Goal: Task Accomplishment & Management: Manage account settings

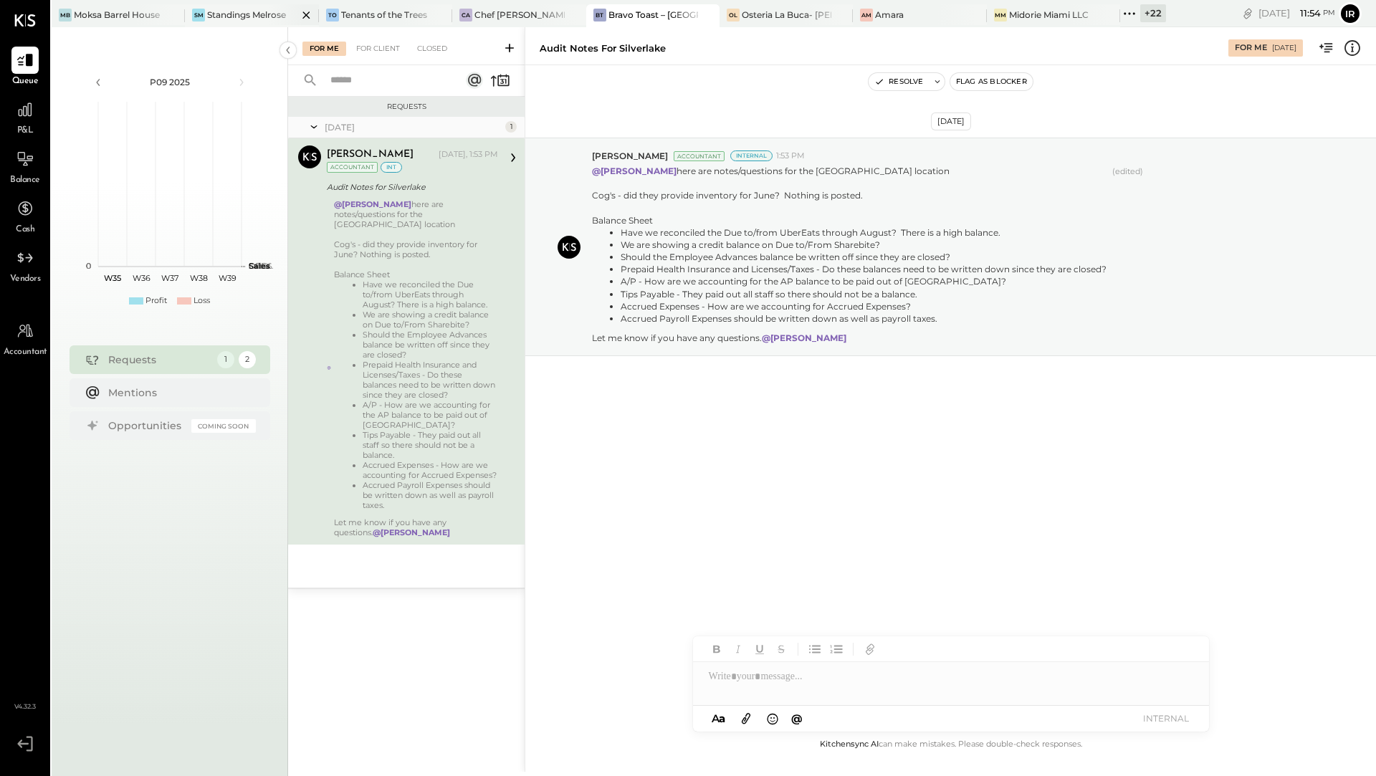
click at [242, 24] on div "SM Standings Melrose" at bounding box center [251, 15] width 133 height 23
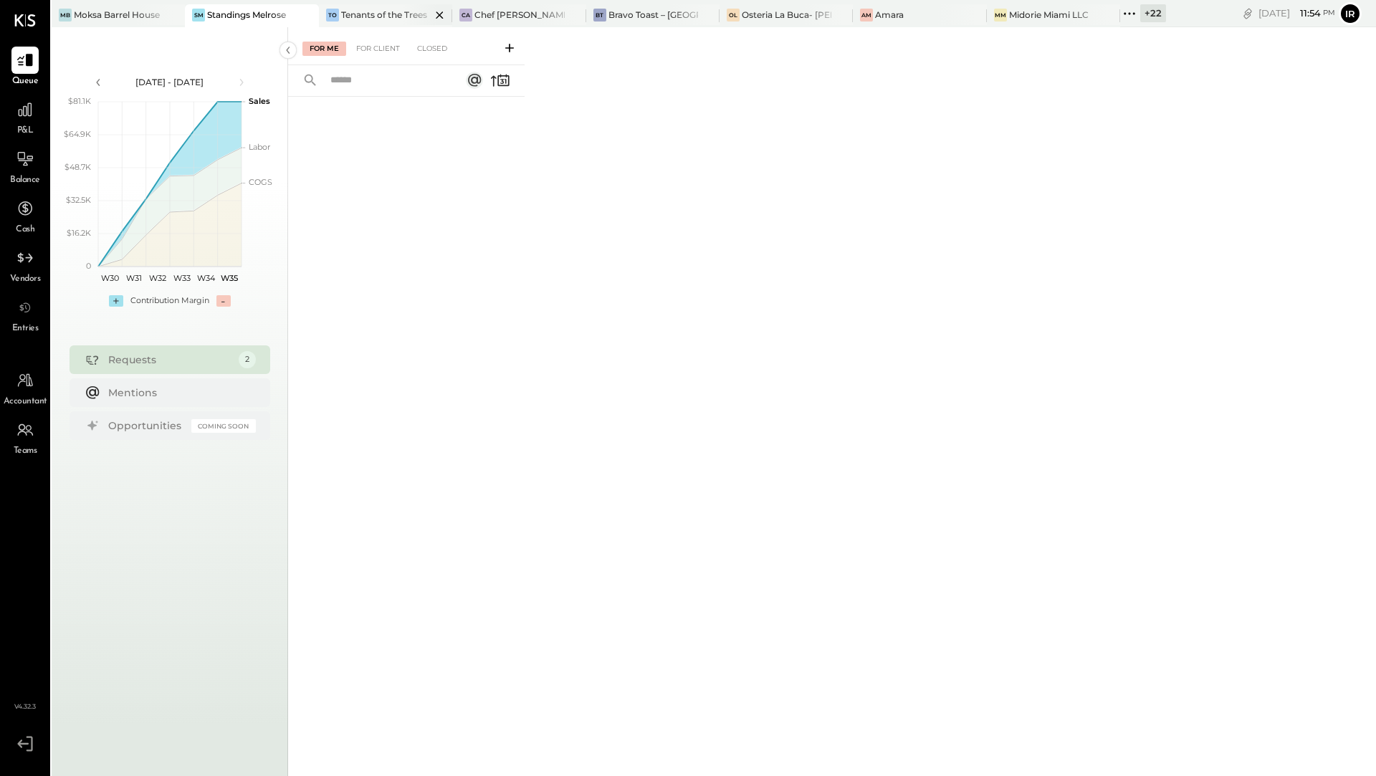
click at [359, 18] on div "Tenants of the Trees" at bounding box center [384, 15] width 86 height 12
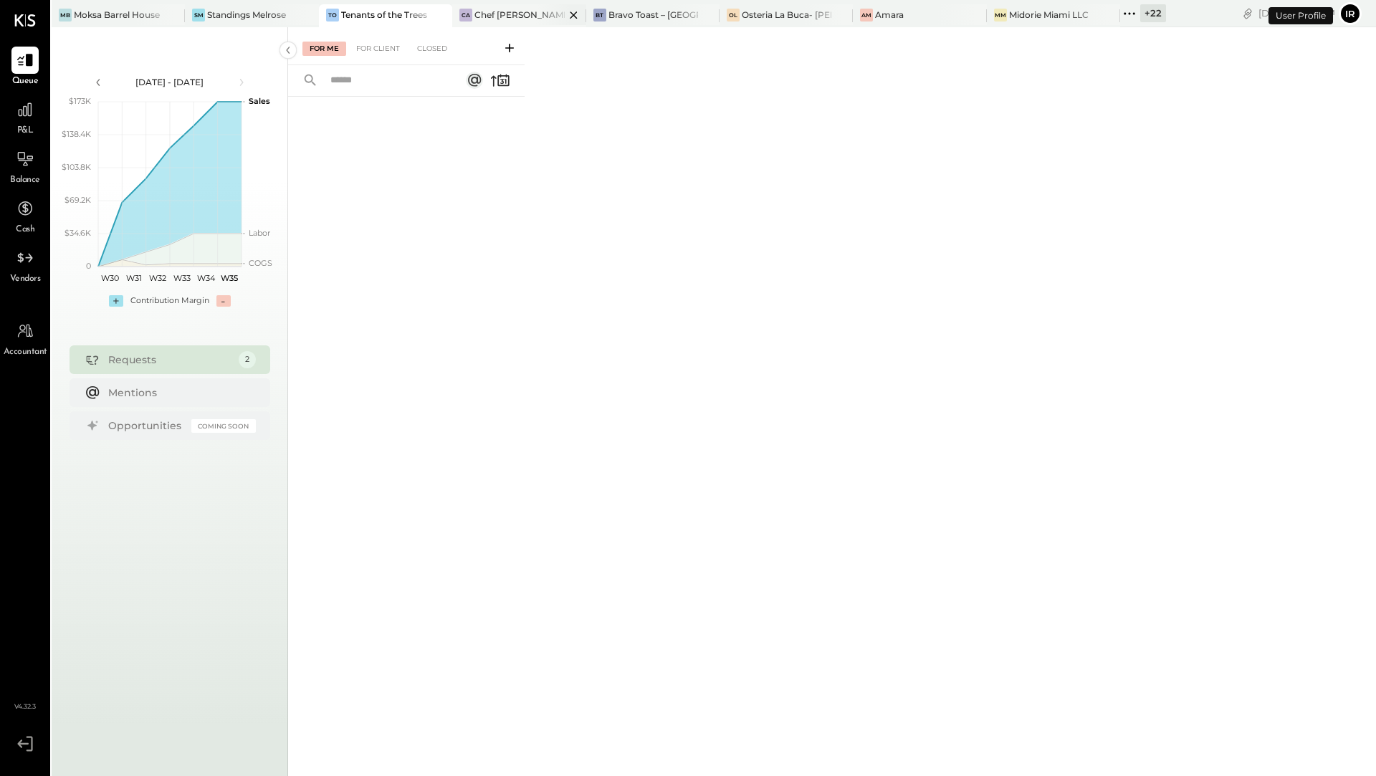
click at [471, 14] on div "CA" at bounding box center [465, 15] width 13 height 13
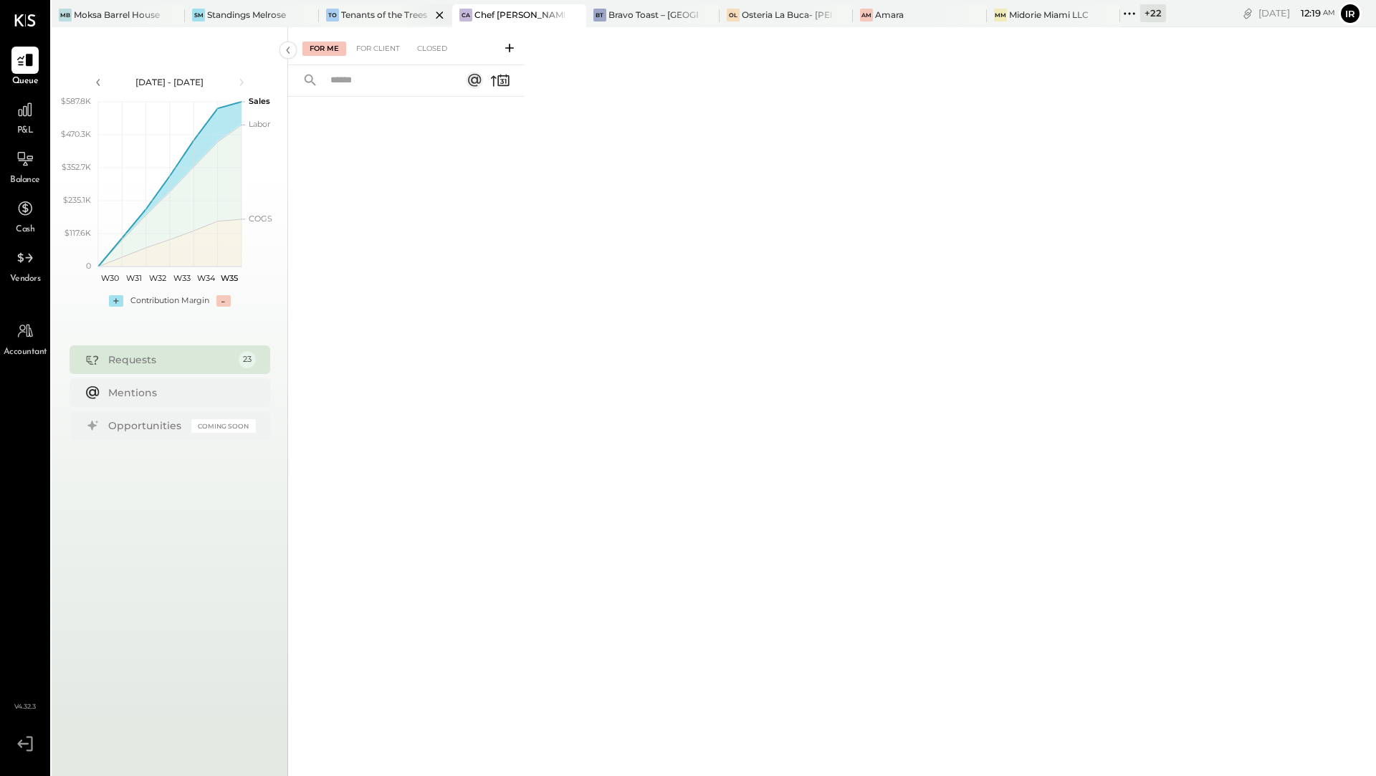
click at [404, 13] on div at bounding box center [427, 14] width 50 height 21
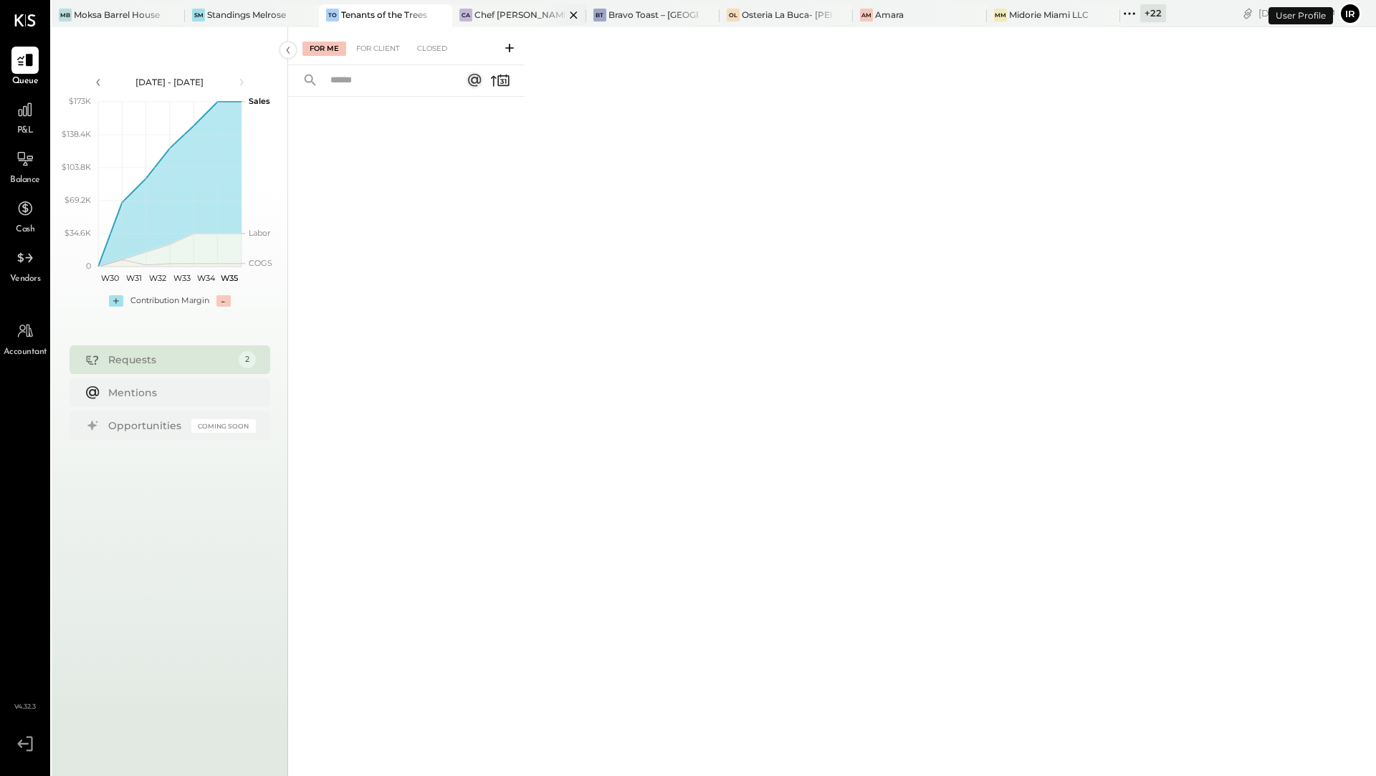
click at [500, 11] on div "Chef [PERSON_NAME]'s Vineyard Restaurant" at bounding box center [519, 15] width 90 height 12
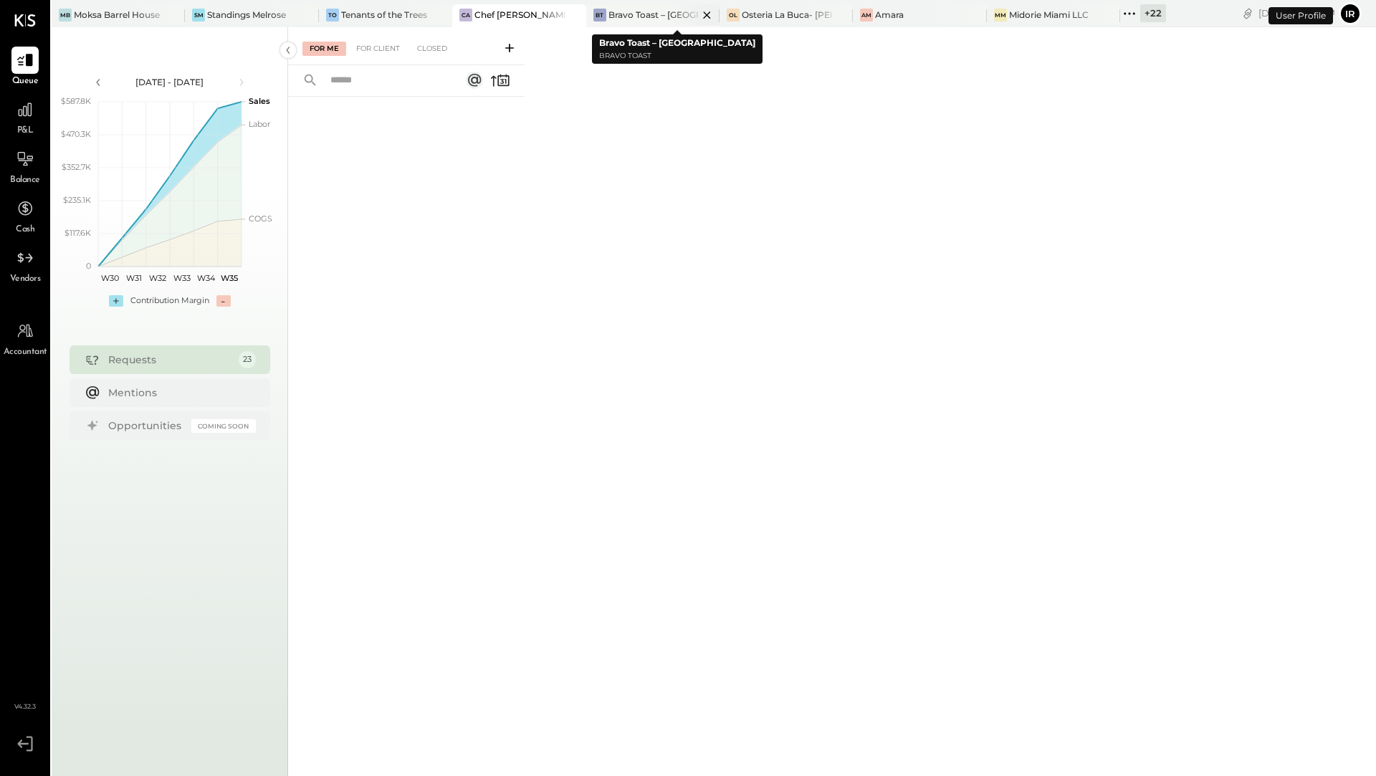
click at [636, 11] on div "Bravo Toast – [GEOGRAPHIC_DATA]" at bounding box center [654, 15] width 90 height 12
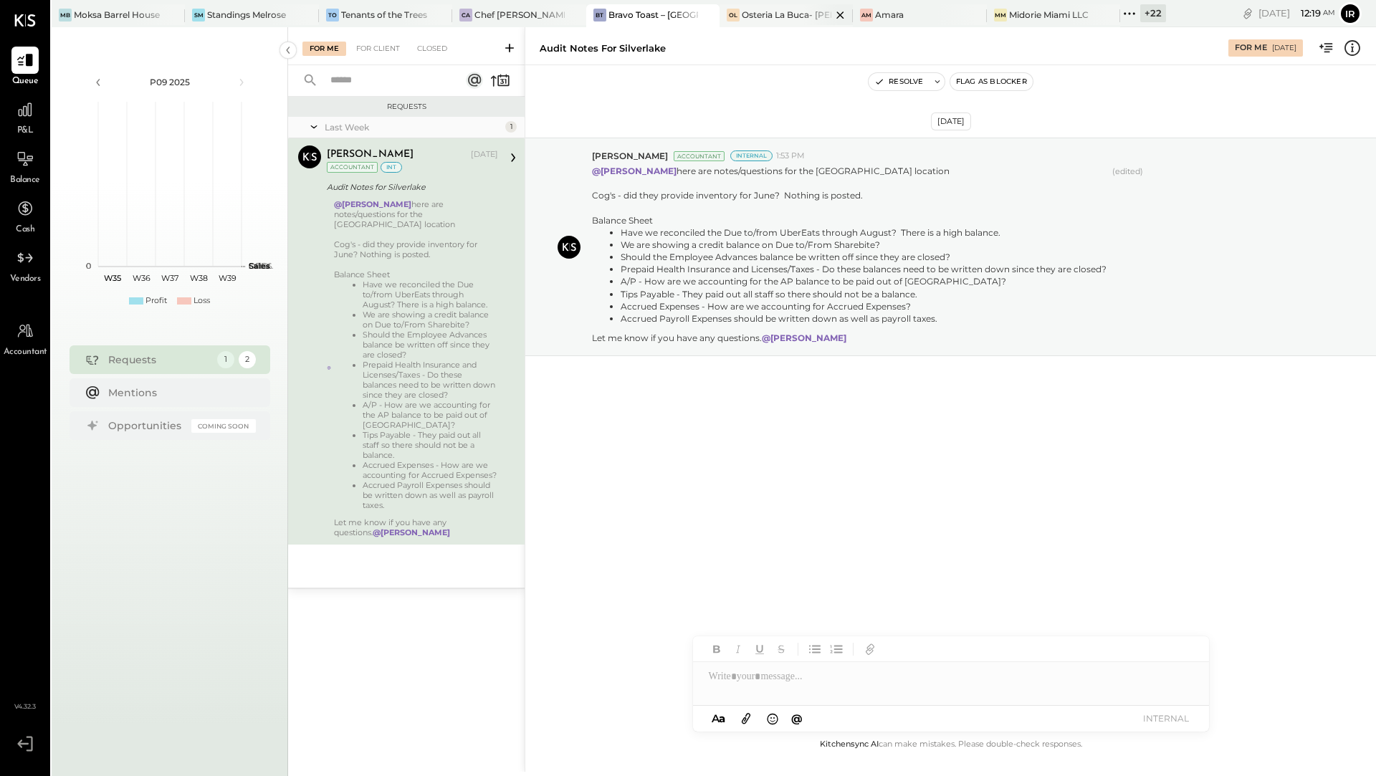
click at [734, 16] on div "OL" at bounding box center [733, 15] width 13 height 13
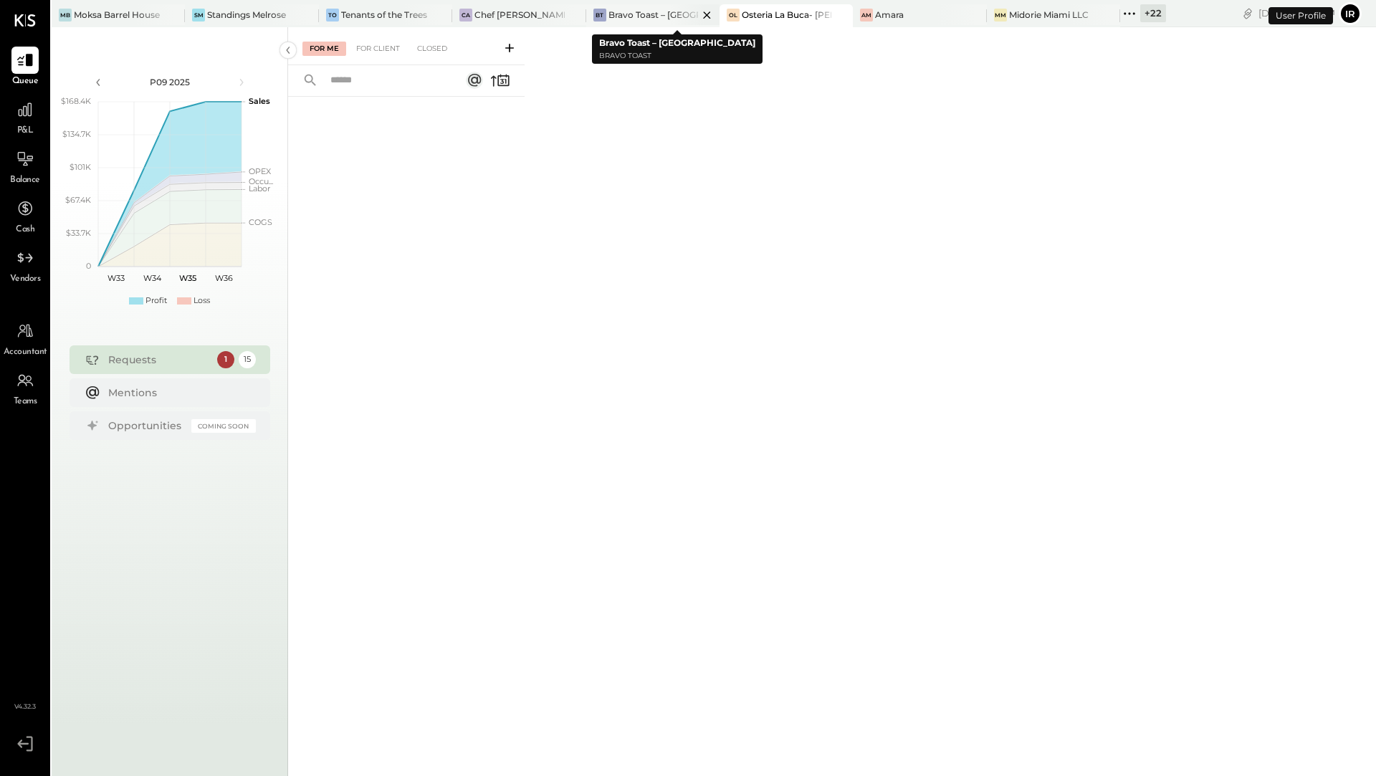
click at [705, 17] on icon at bounding box center [707, 14] width 18 height 17
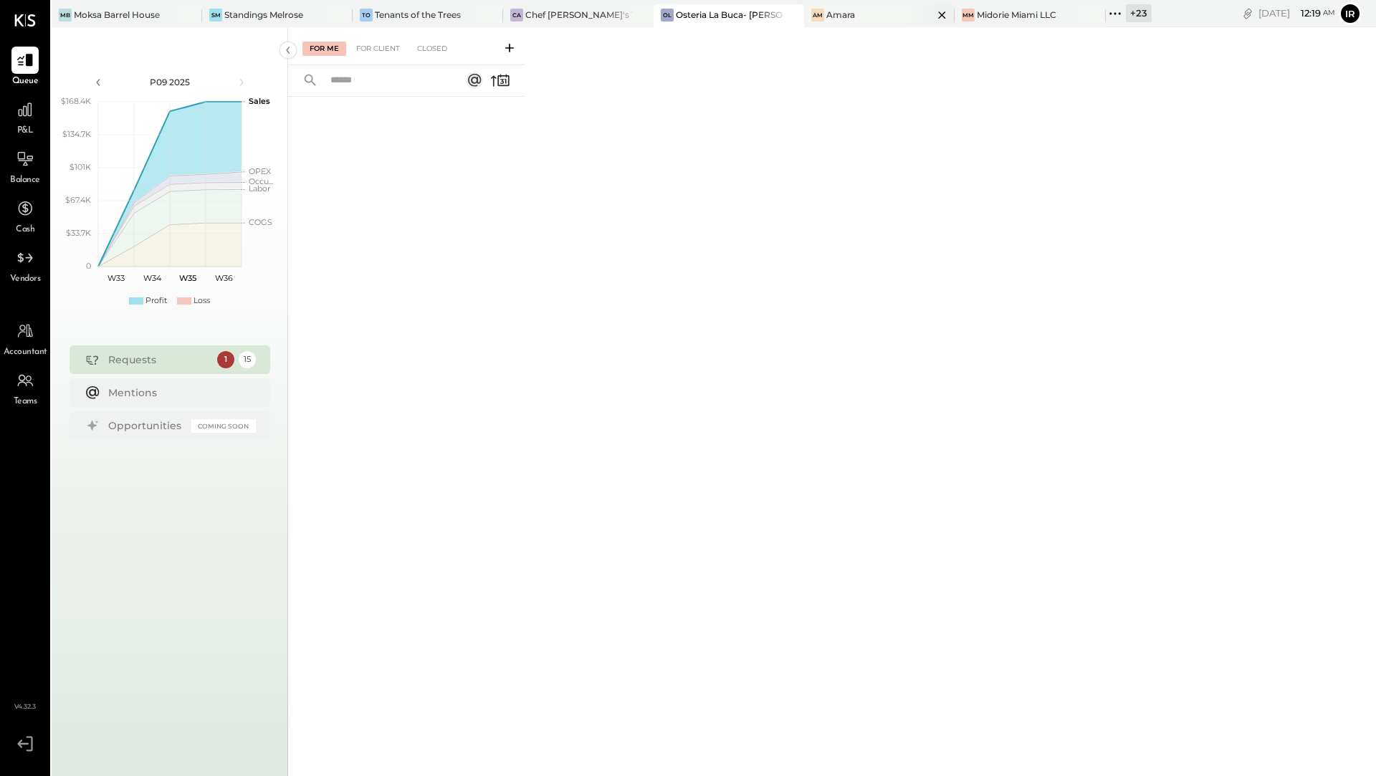
click at [834, 11] on div "Amara" at bounding box center [840, 15] width 29 height 12
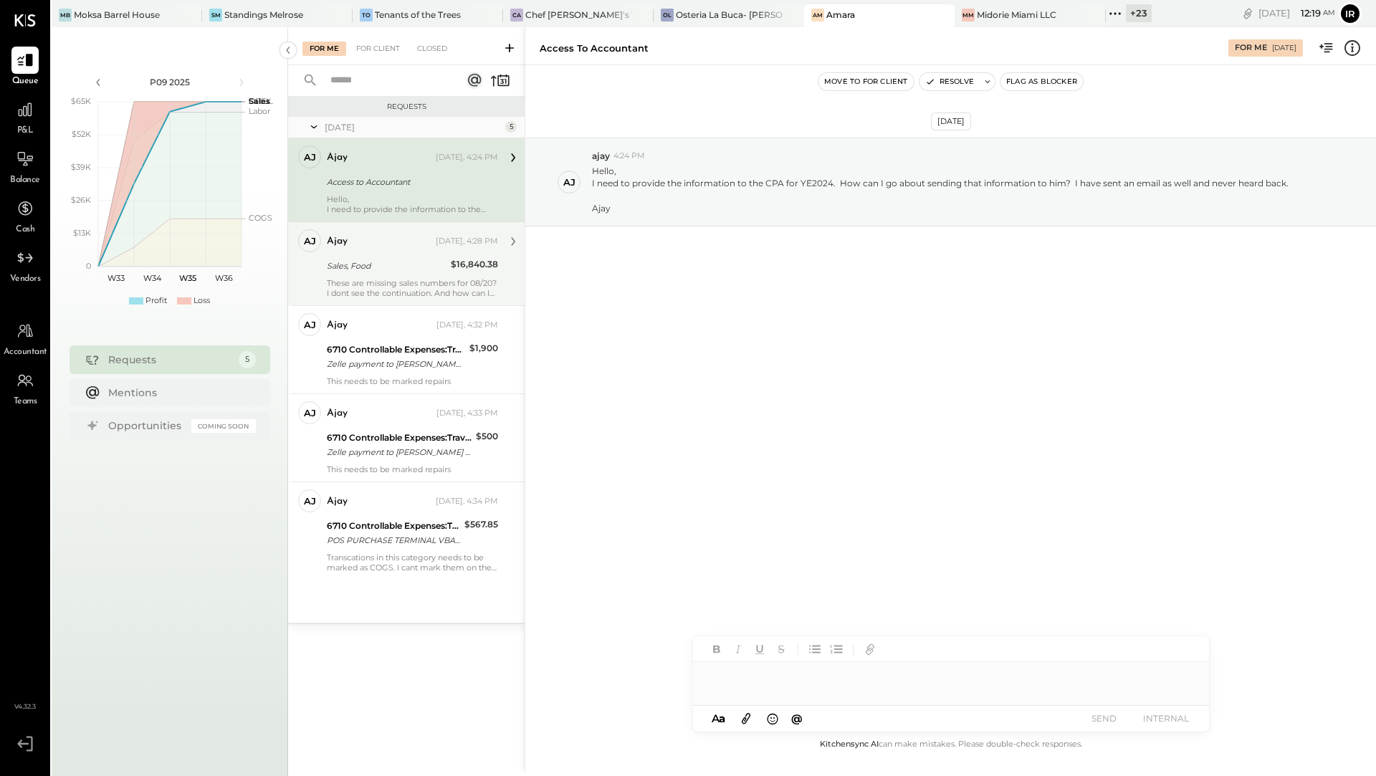
click at [411, 276] on div "ajay Yesterday, 4:28 PM Sales, Food $16,840.38 These are missing sales numbers …" at bounding box center [412, 263] width 171 height 69
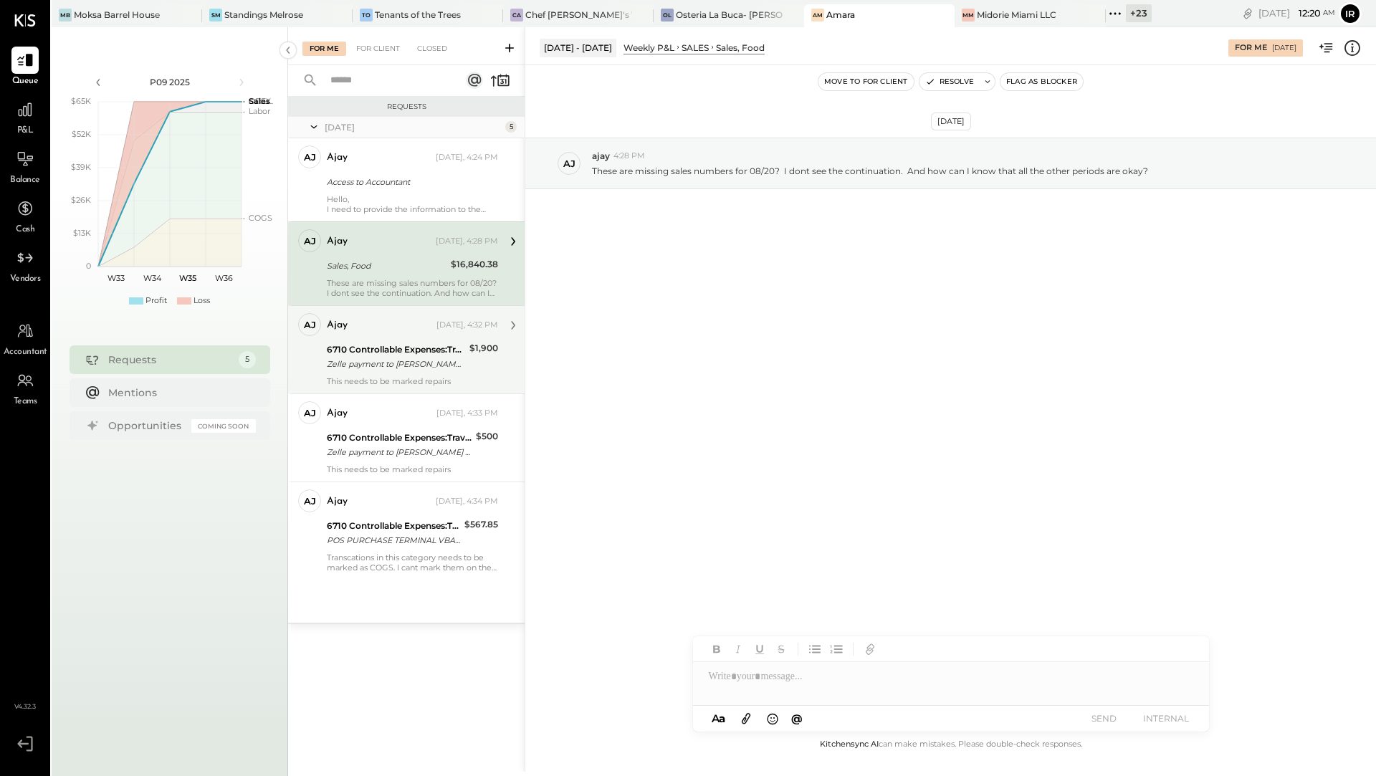
click at [404, 332] on div "ajay Yesterday, 4:32 PM" at bounding box center [412, 325] width 171 height 20
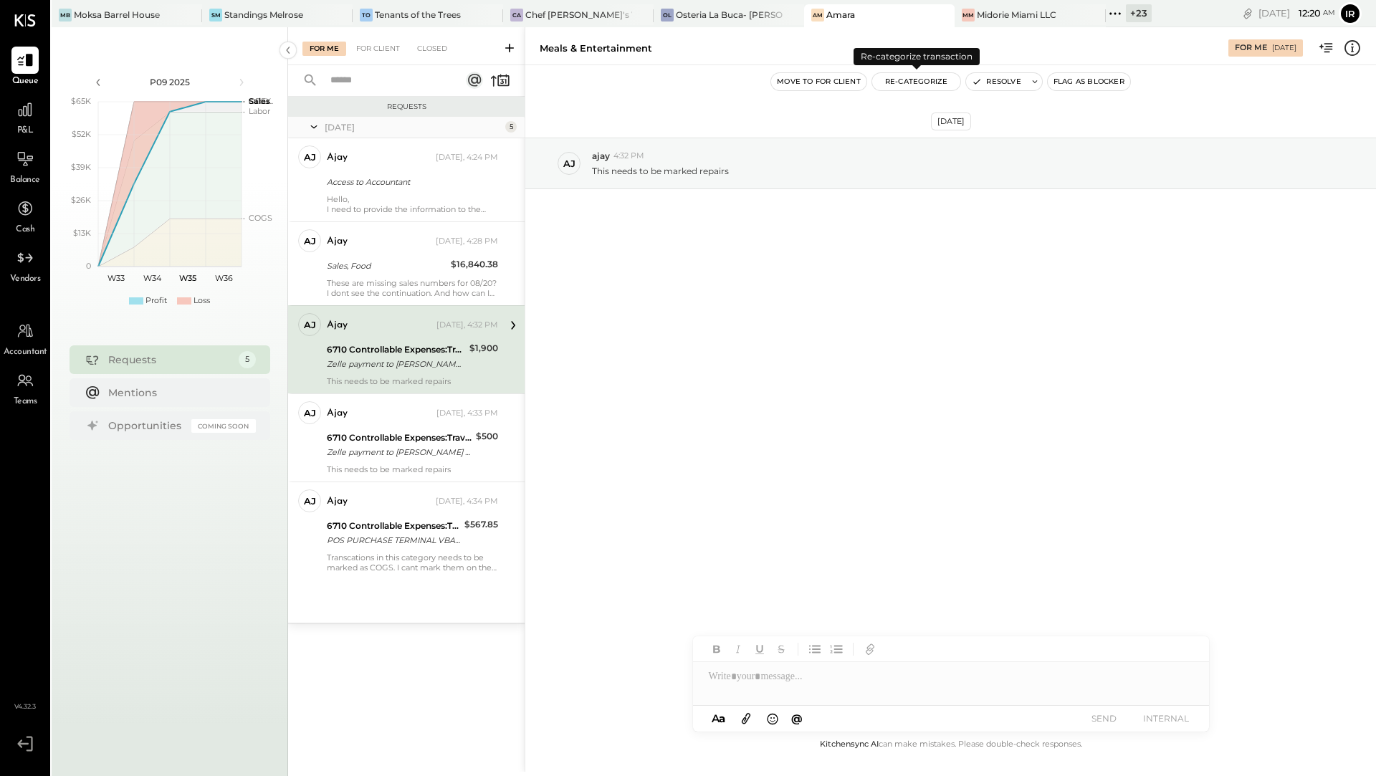
click at [917, 79] on button "Re-Categorize" at bounding box center [916, 81] width 89 height 17
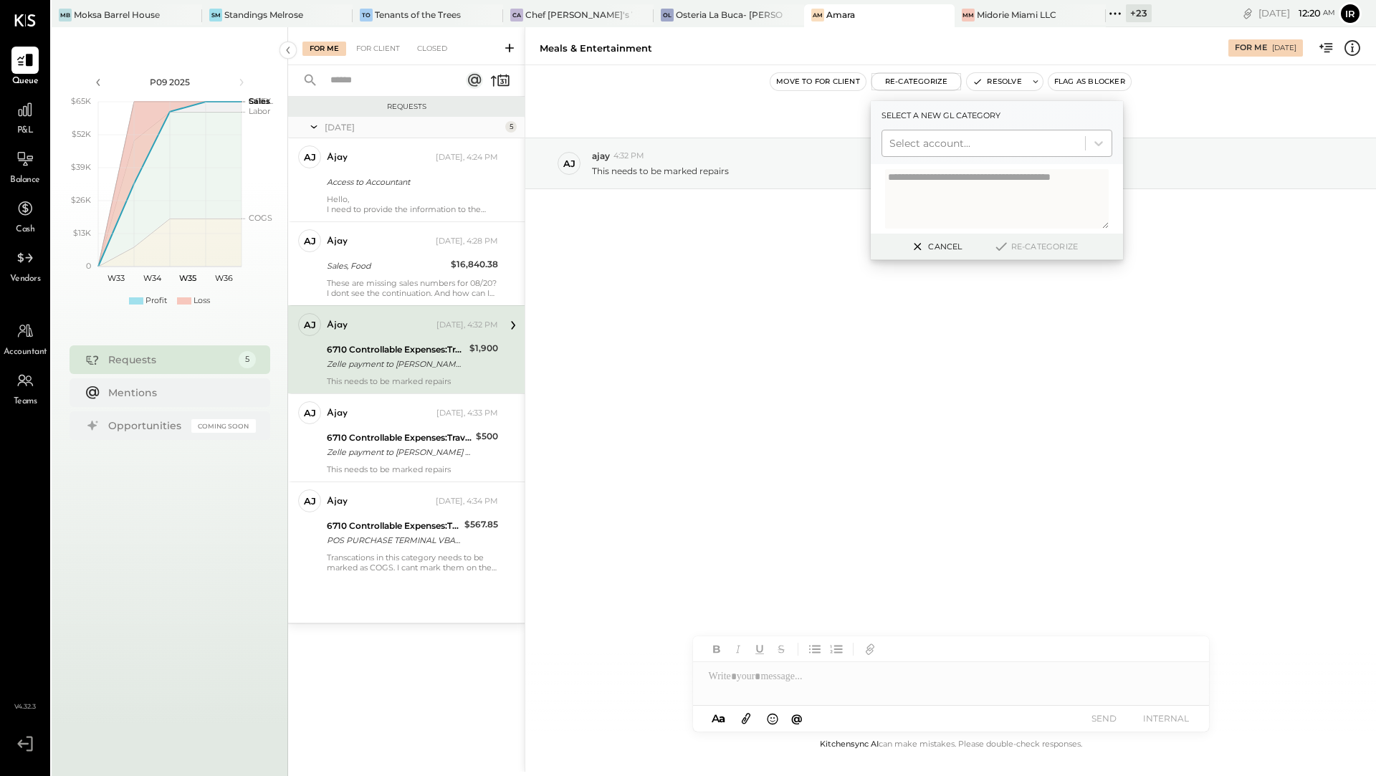
click at [952, 140] on div at bounding box center [983, 143] width 189 height 17
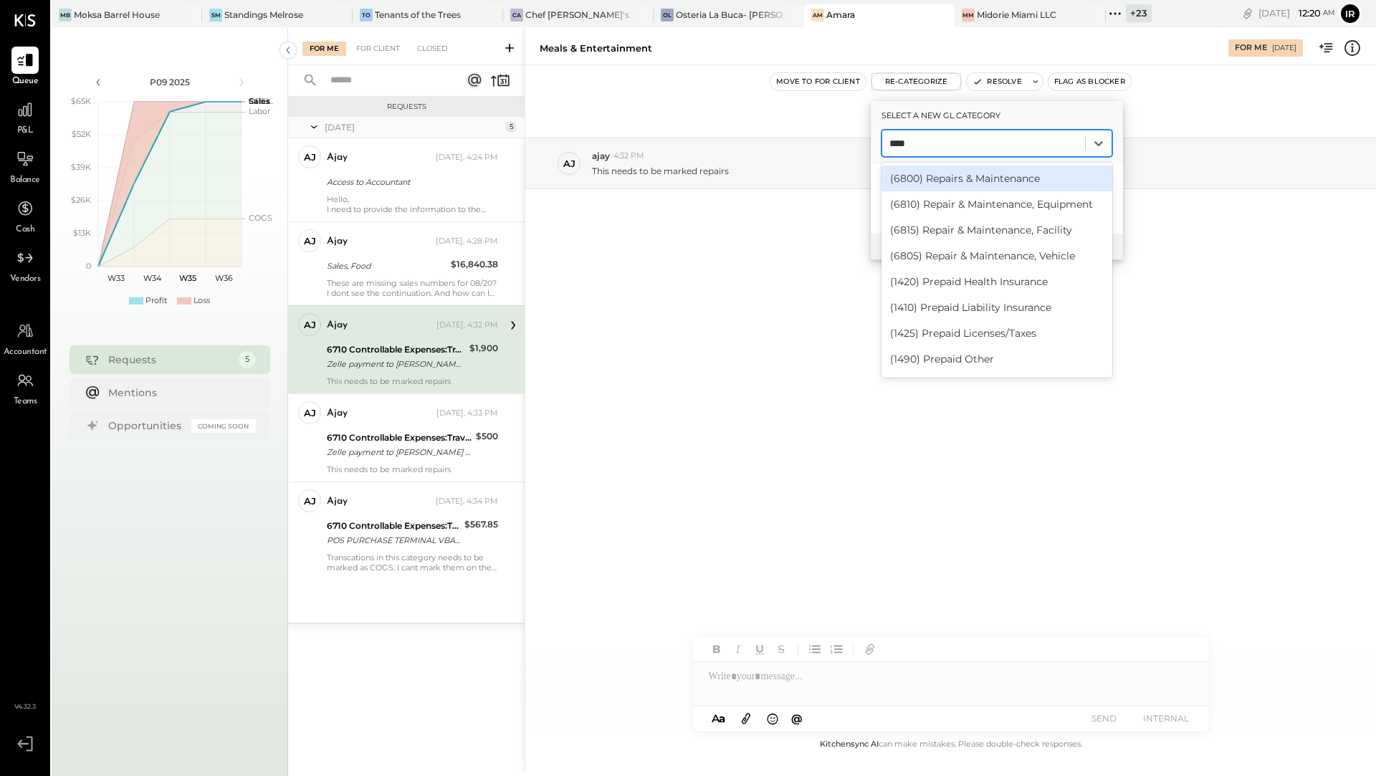
type input "*****"
click at [984, 184] on div "(6800) Repairs & Maintenance" at bounding box center [997, 179] width 231 height 26
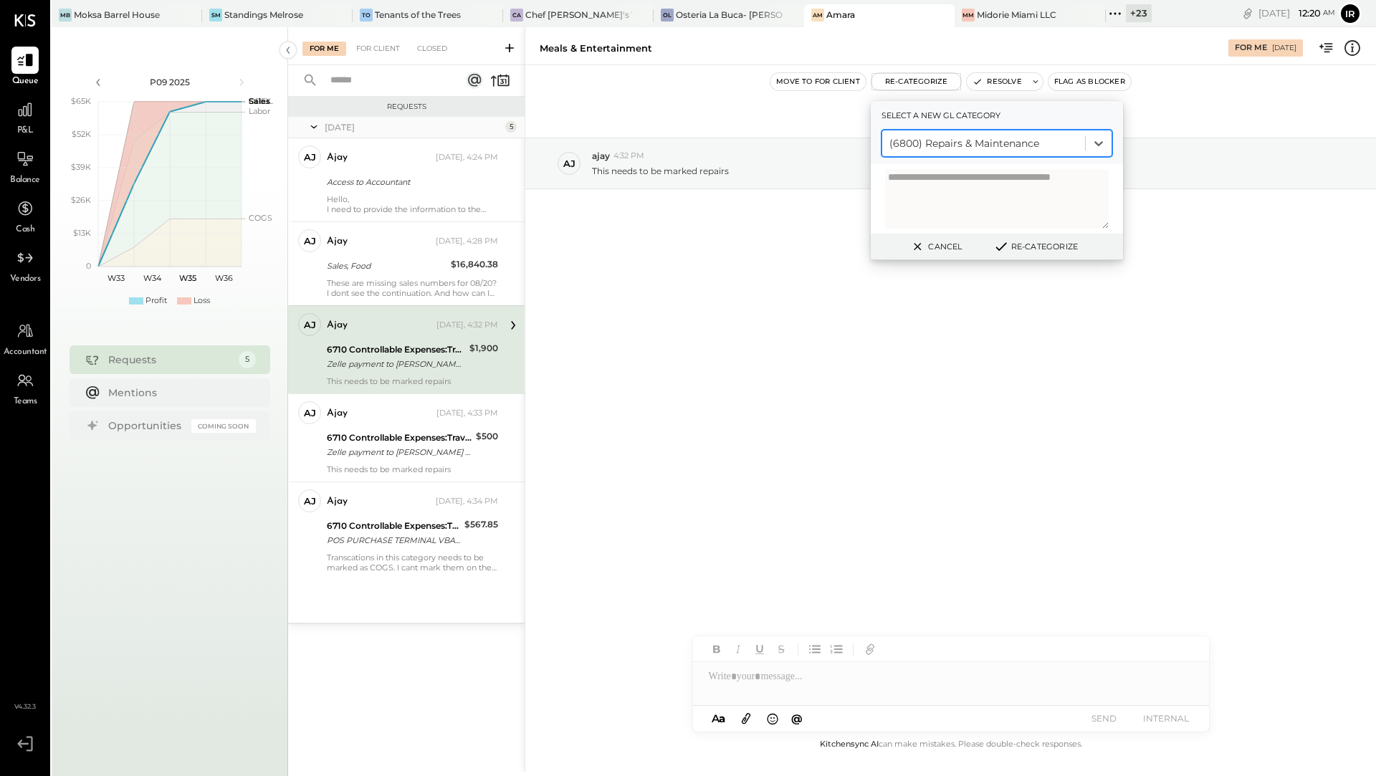
click at [1011, 252] on button "Re-Categorize" at bounding box center [1035, 246] width 95 height 17
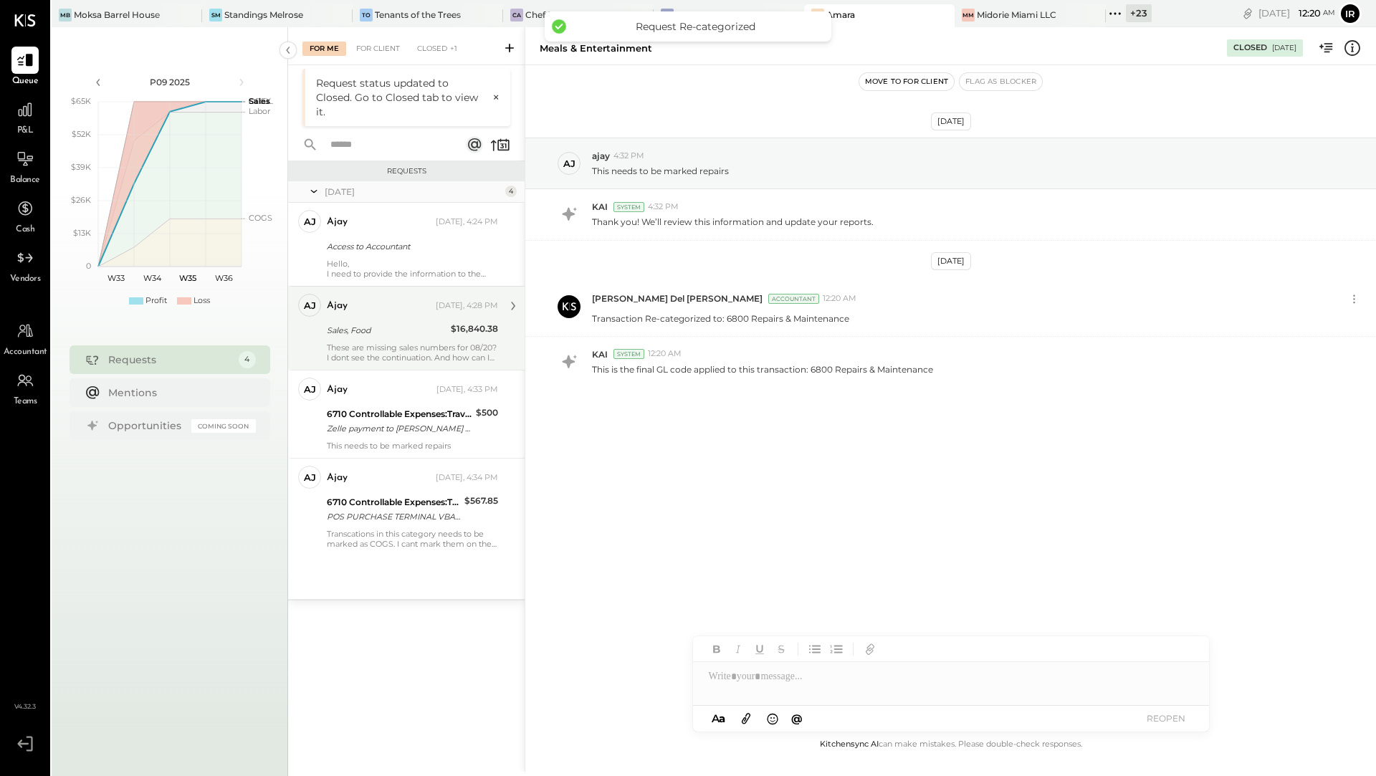
click at [444, 335] on div "Sales, Food" at bounding box center [387, 330] width 120 height 14
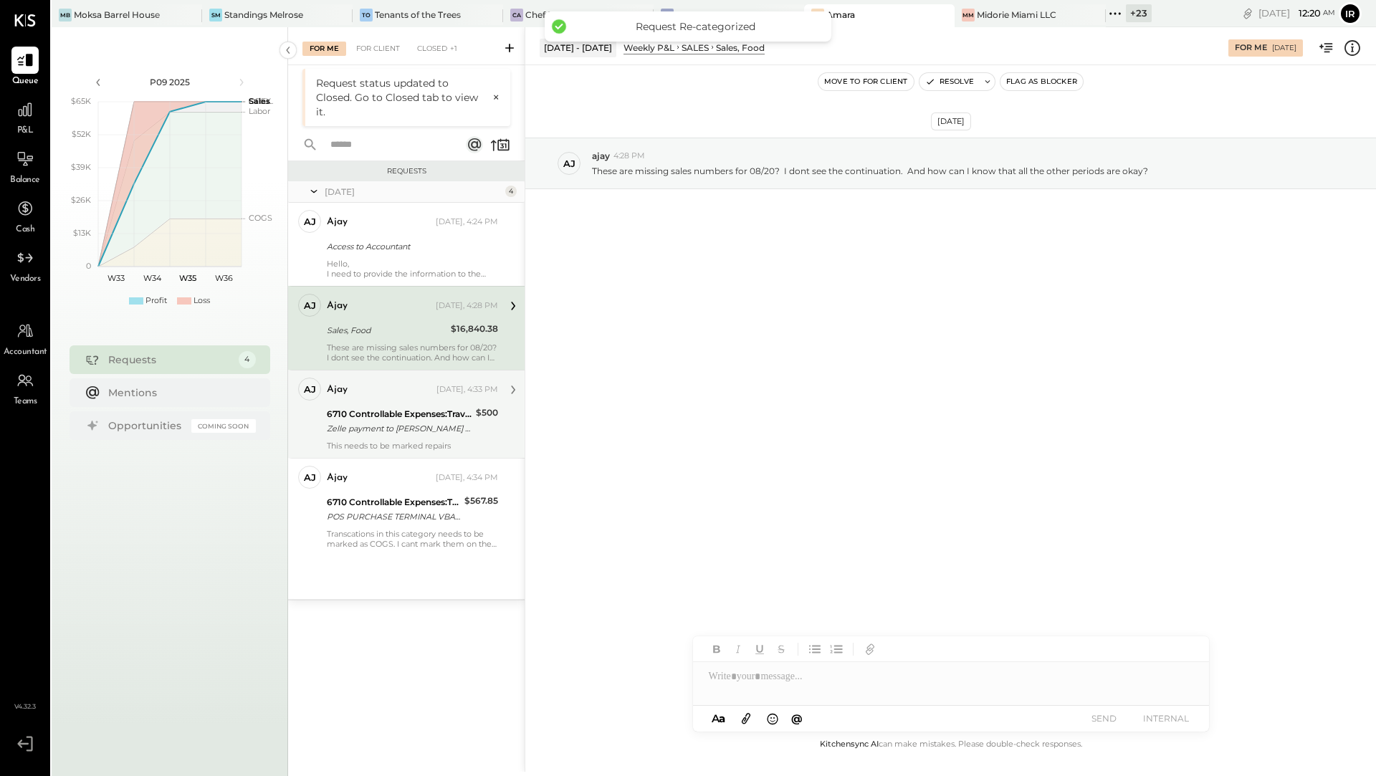
click at [421, 399] on div "ajay Yesterday, 4:33 PM" at bounding box center [412, 390] width 171 height 24
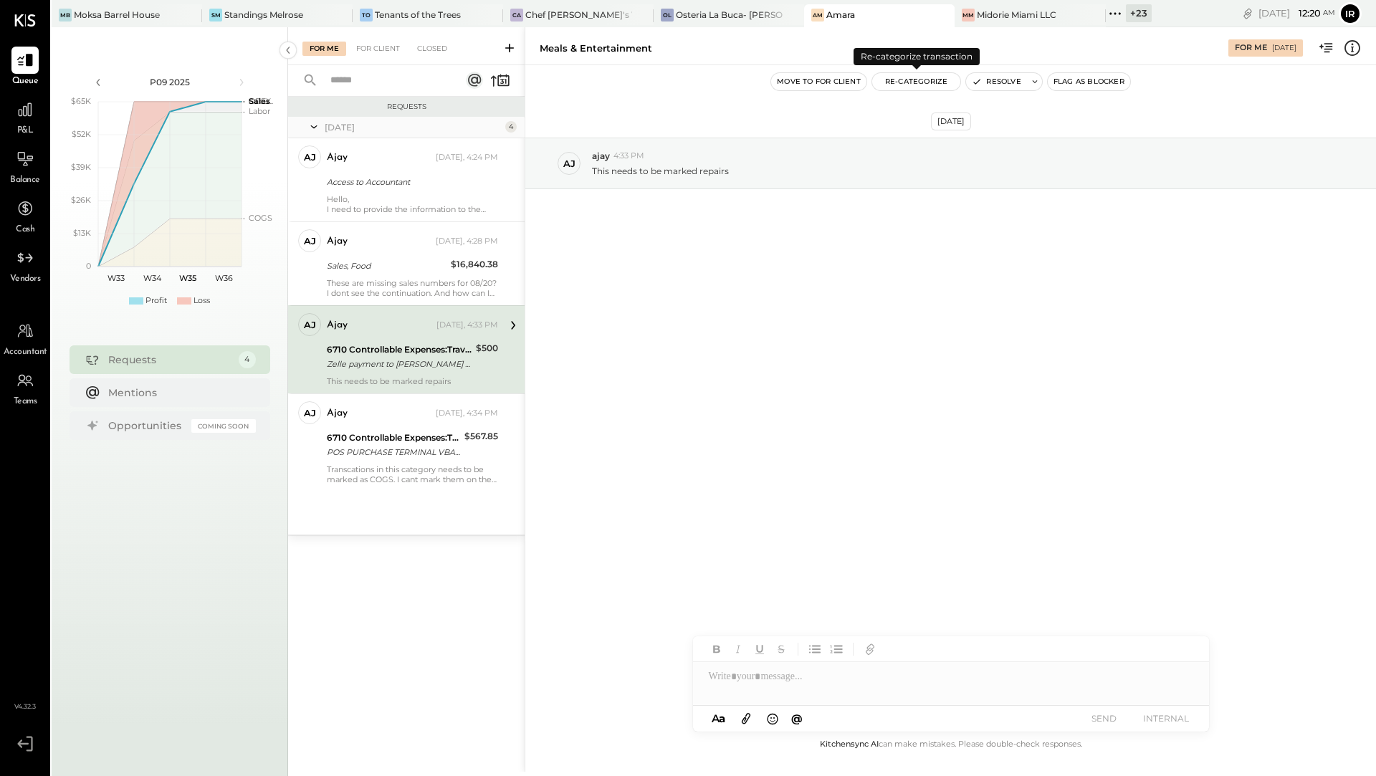
click at [905, 77] on button "Re-Categorize" at bounding box center [916, 81] width 89 height 17
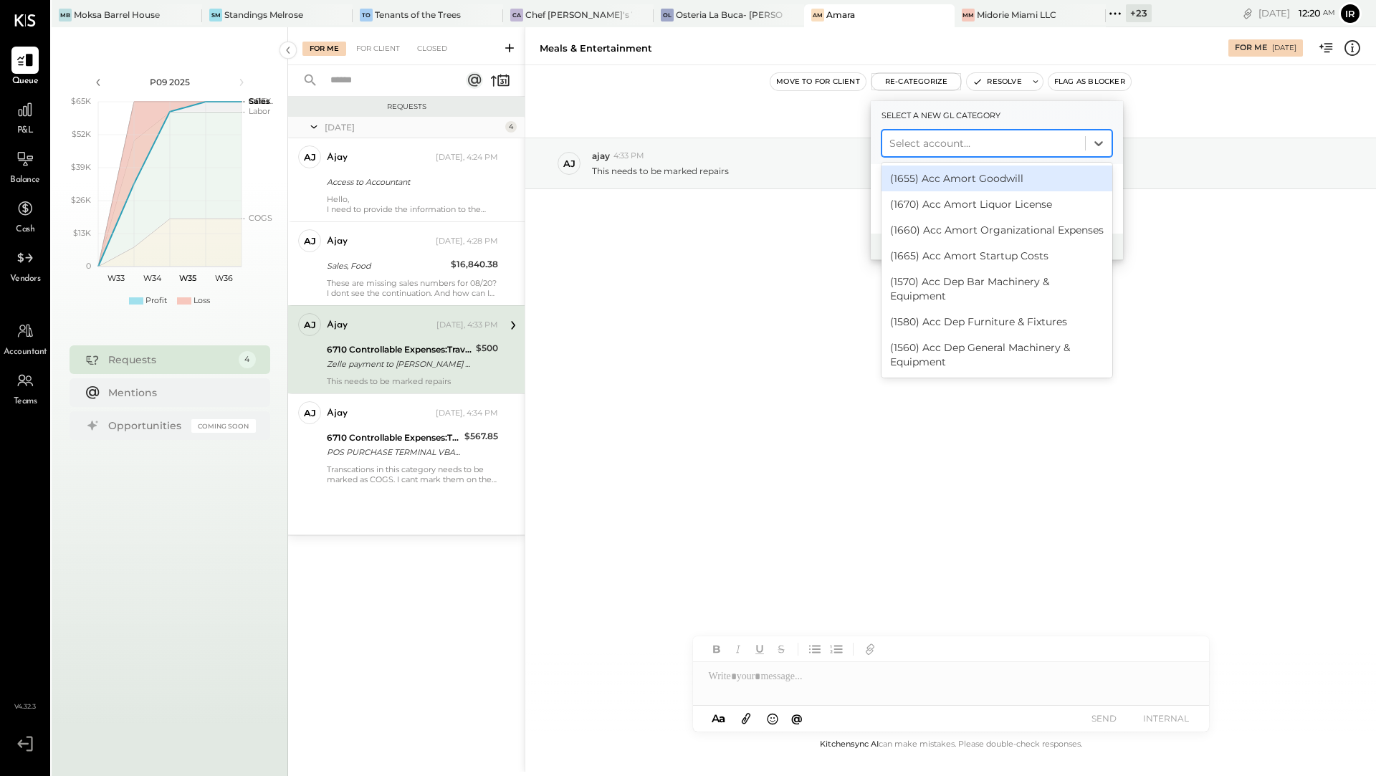
click at [949, 139] on div at bounding box center [983, 143] width 189 height 17
type input "*****"
click at [975, 185] on div "(6800) Repairs & Maintenance" at bounding box center [997, 179] width 231 height 26
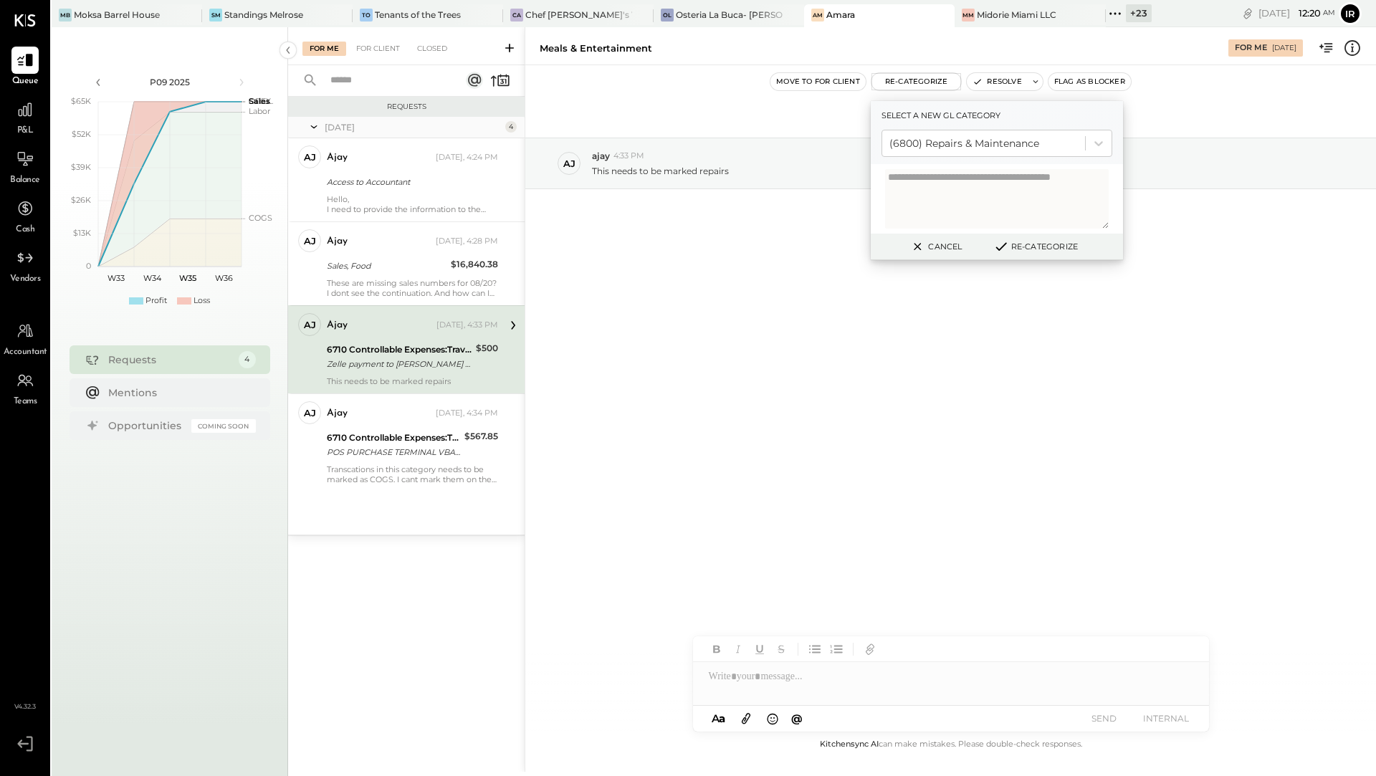
click at [1039, 252] on button "Re-Categorize" at bounding box center [1035, 246] width 95 height 17
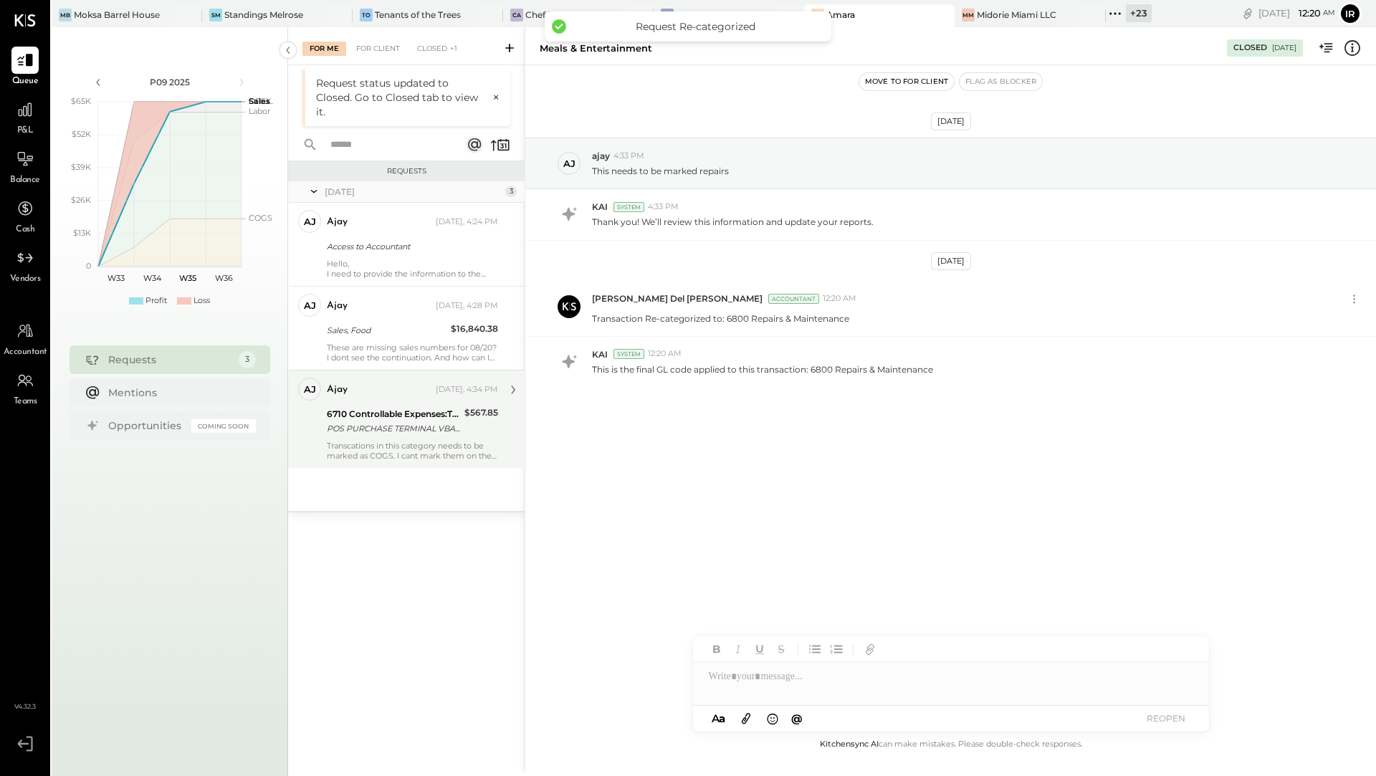
click at [442, 428] on div "POS PURCHASE TERMINAL VBASE 2 TST* BAVEL LOS" at bounding box center [393, 428] width 133 height 14
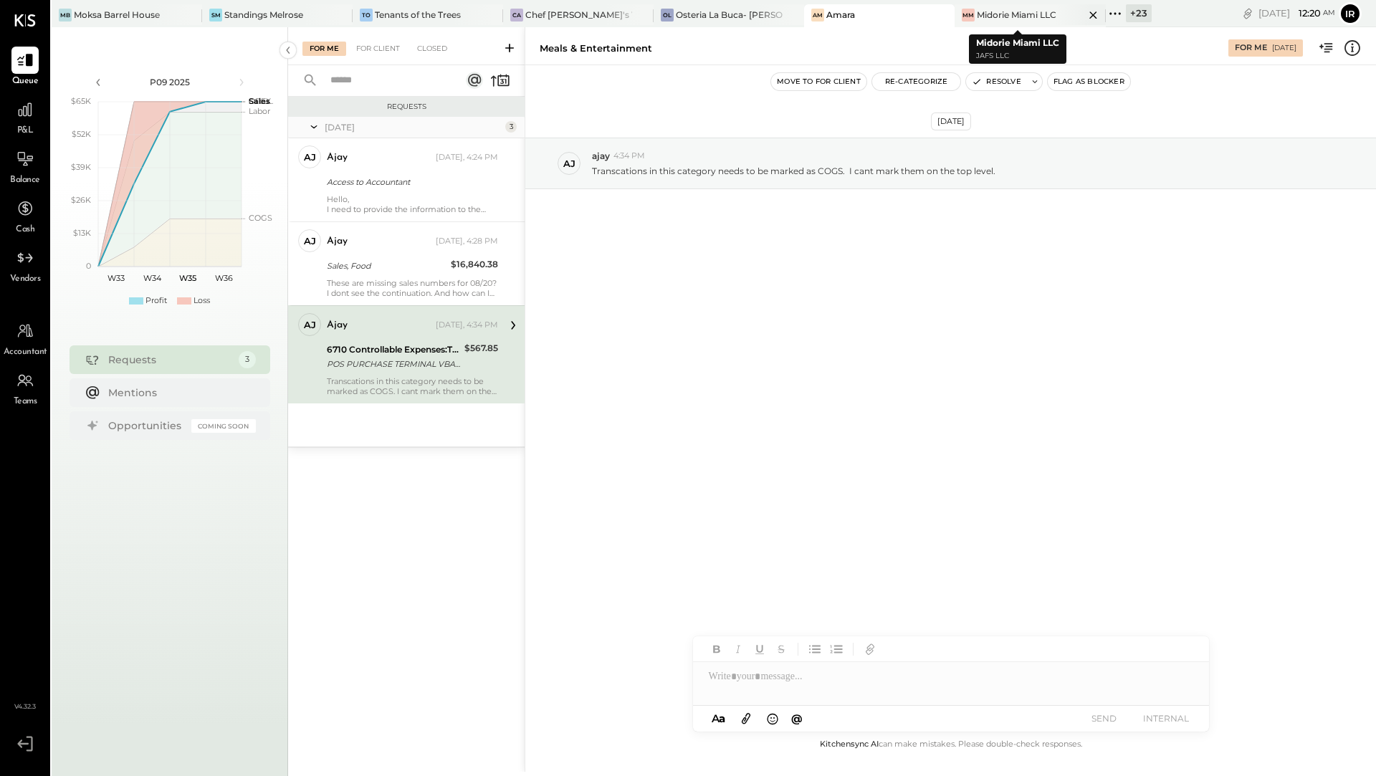
click at [1033, 18] on div "Midorie Miami LLC" at bounding box center [1017, 15] width 80 height 12
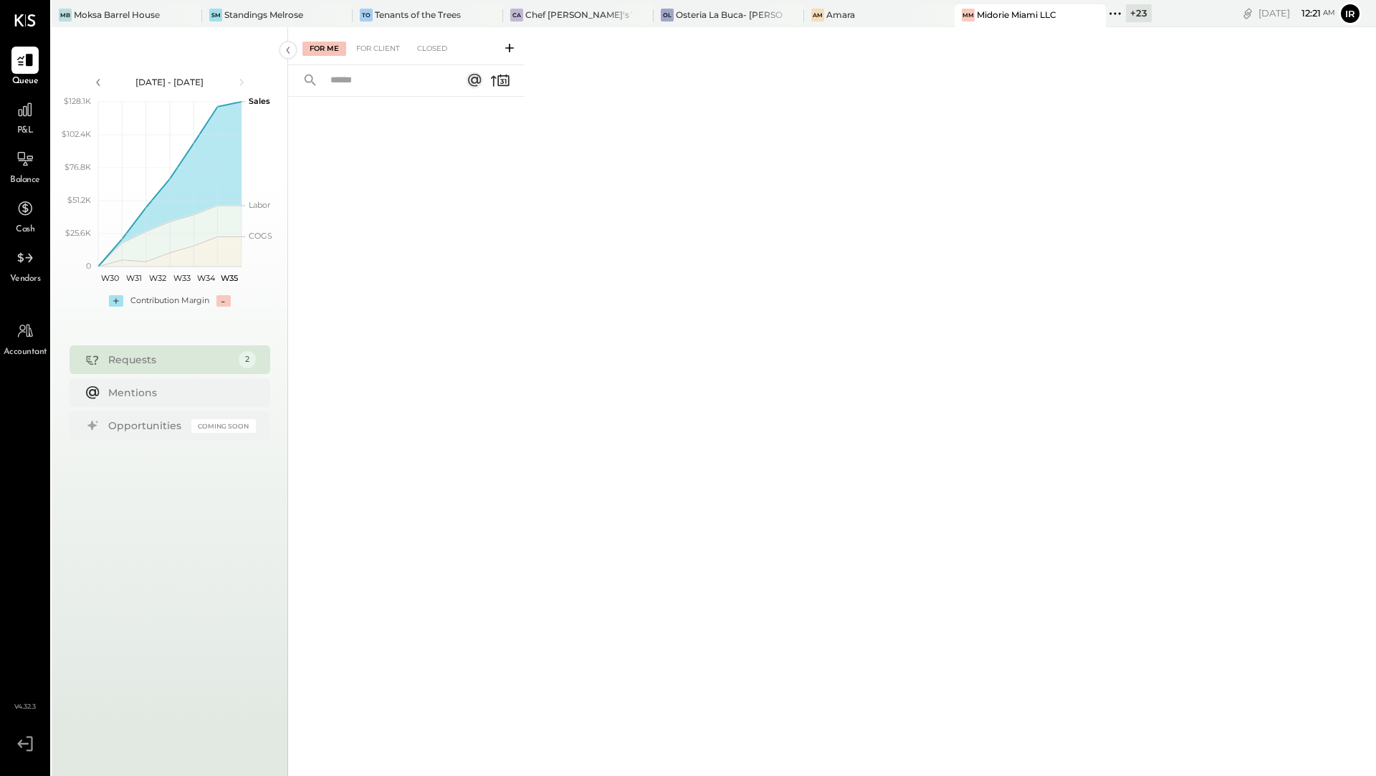
click at [1126, 19] on div "+ 23" at bounding box center [1139, 13] width 26 height 18
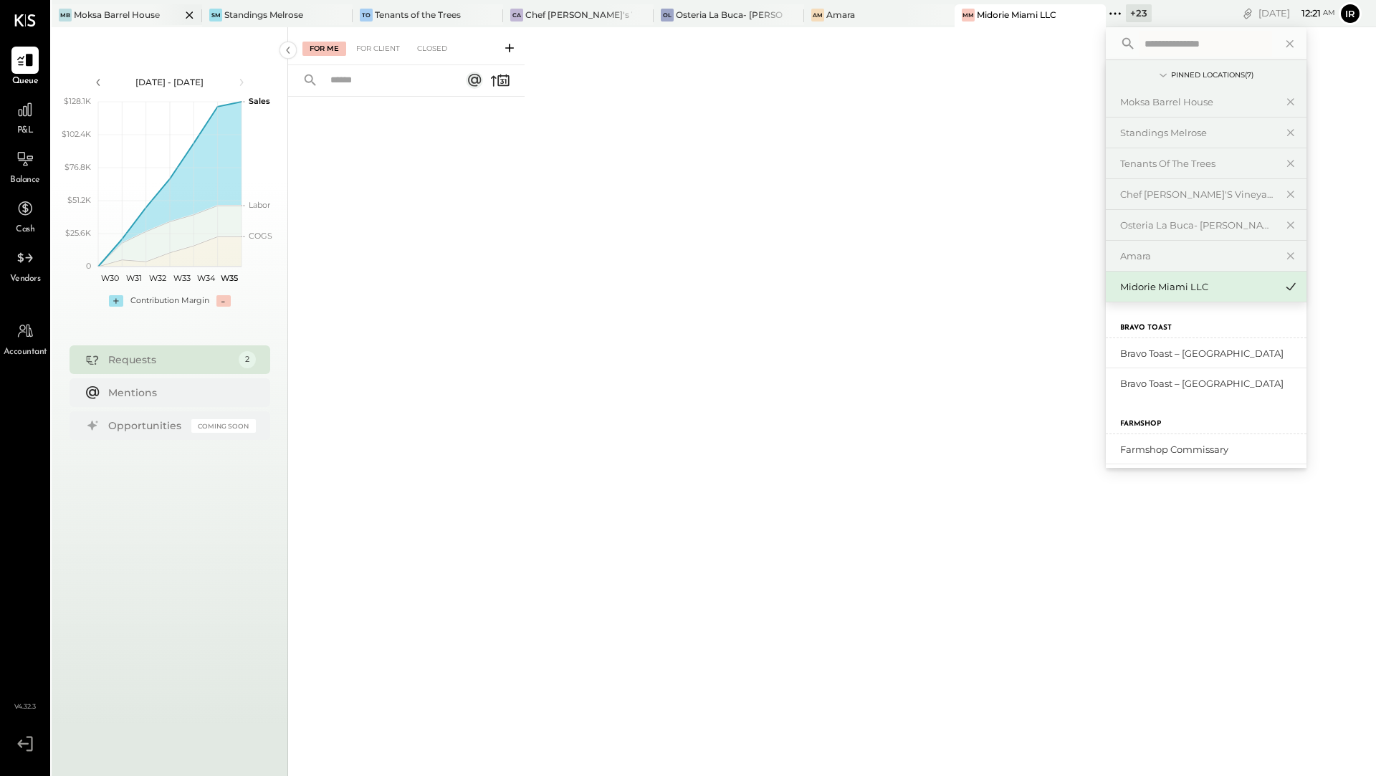
click at [126, 17] on div "Moksa Barrel House" at bounding box center [117, 15] width 86 height 12
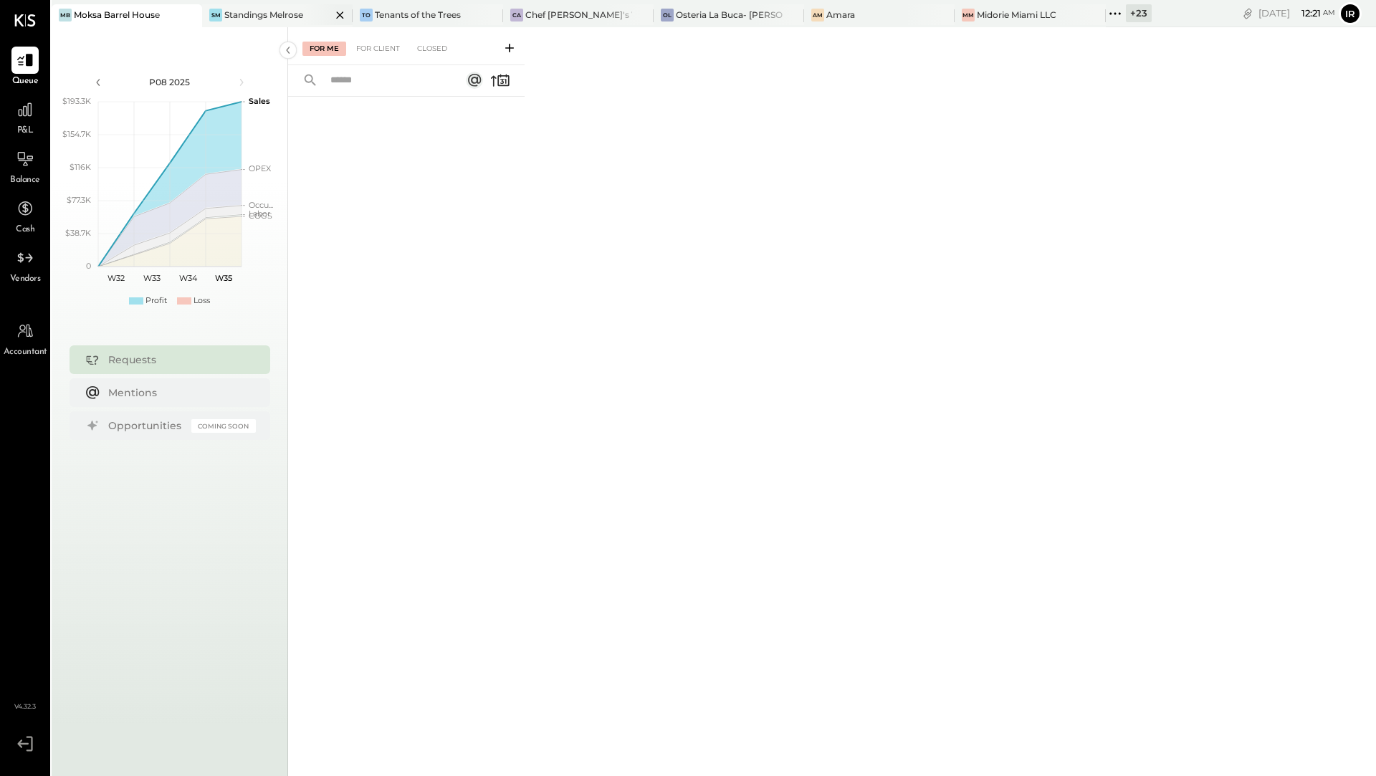
click at [278, 14] on div "Standings Melrose" at bounding box center [263, 15] width 79 height 12
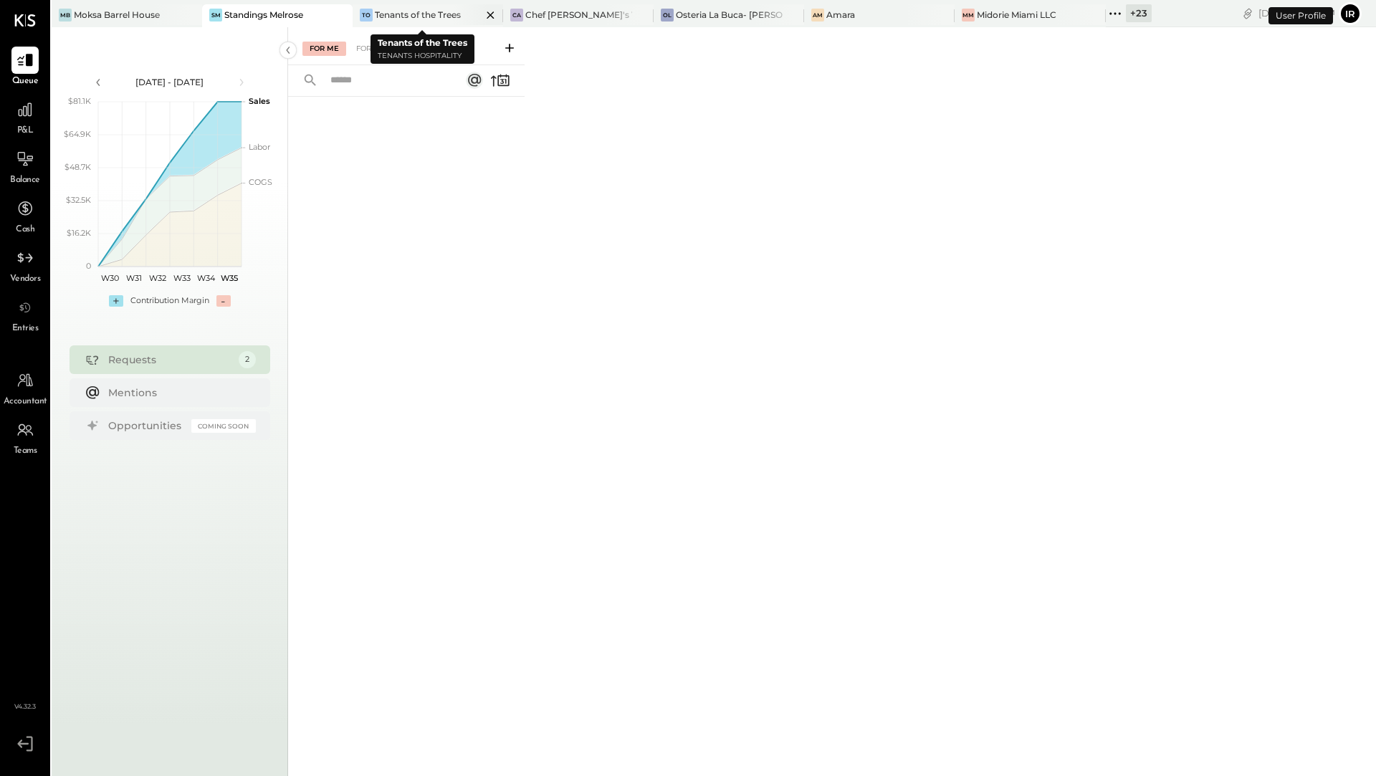
click at [389, 14] on div "Tenants of the Trees" at bounding box center [418, 15] width 86 height 12
